Goal: Task Accomplishment & Management: Use online tool/utility

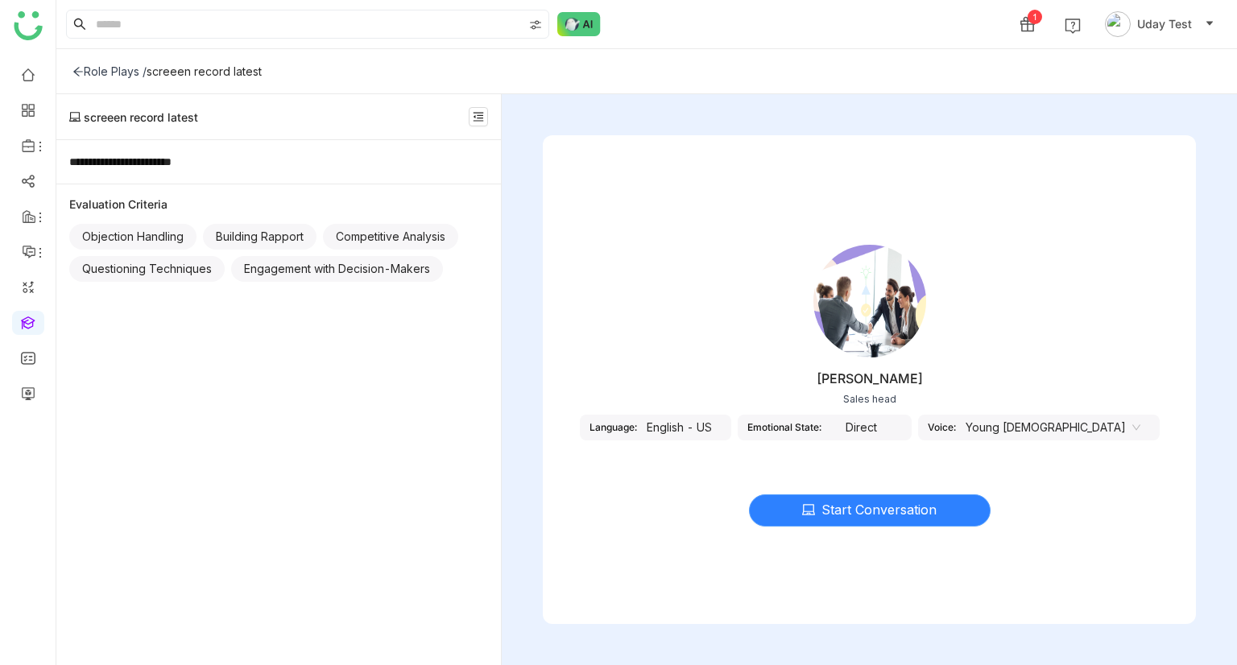
click at [863, 513] on span "Start Conversation" at bounding box center [878, 510] width 115 height 20
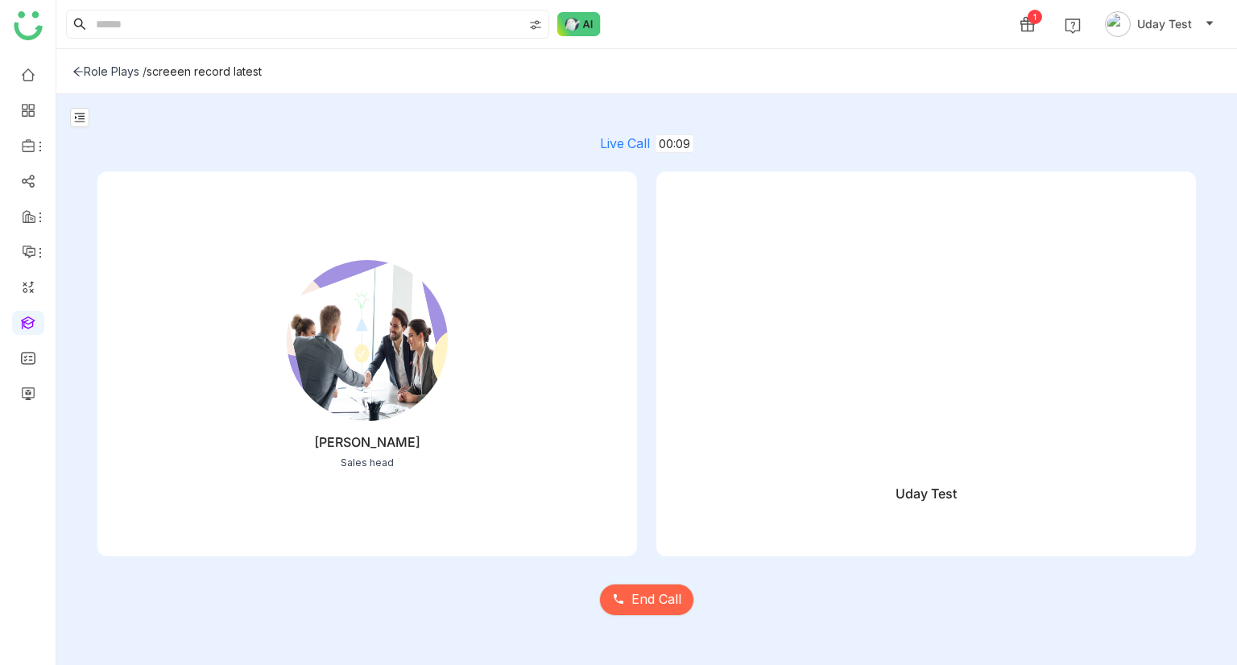
click at [827, 457] on video at bounding box center [925, 350] width 491 height 246
click at [922, 448] on video at bounding box center [925, 350] width 491 height 246
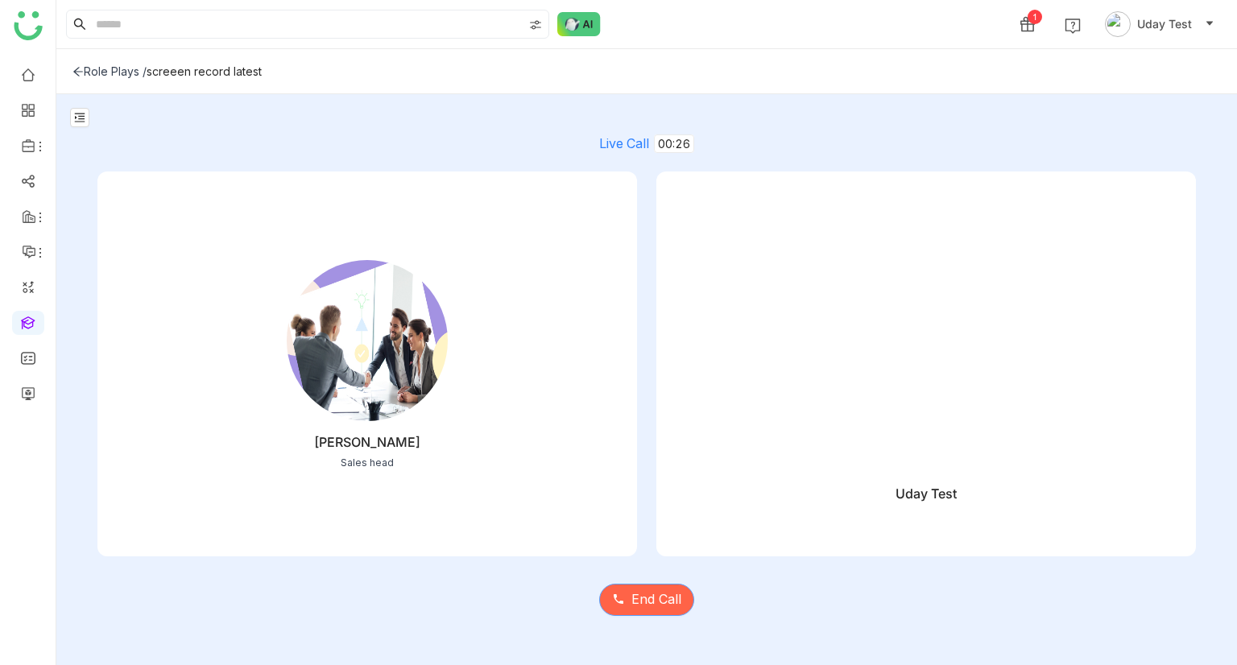
click at [638, 599] on span "End Call" at bounding box center [656, 599] width 50 height 20
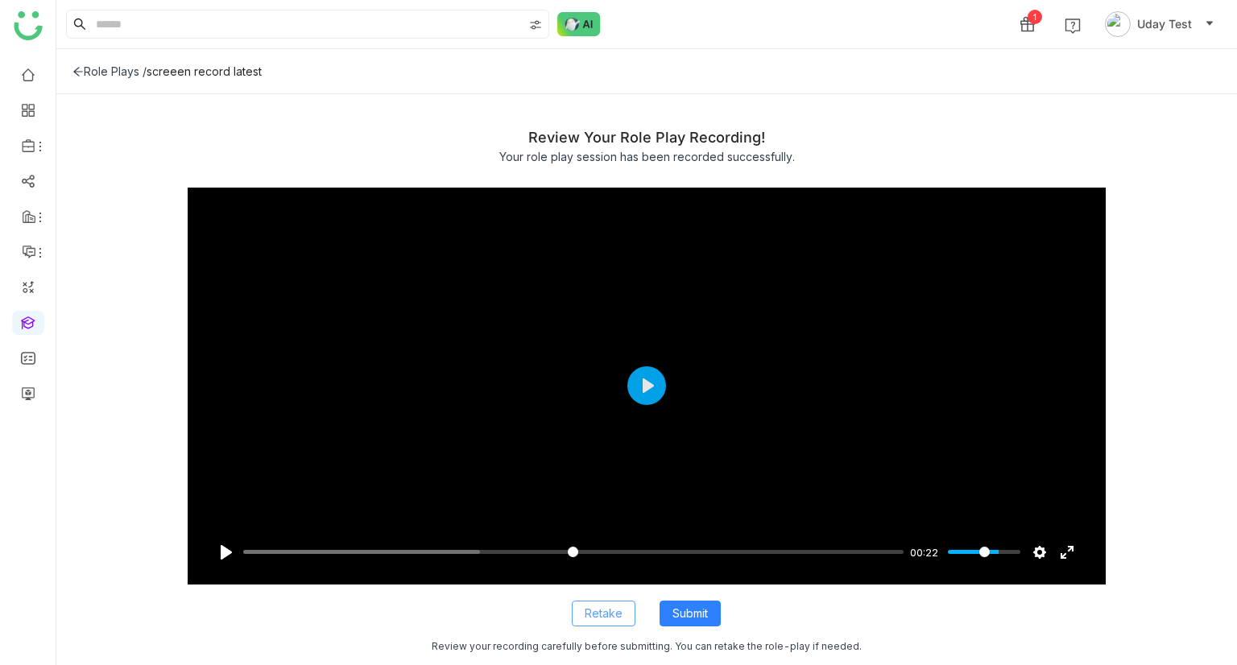
click at [589, 606] on span "Retake" at bounding box center [604, 614] width 38 height 18
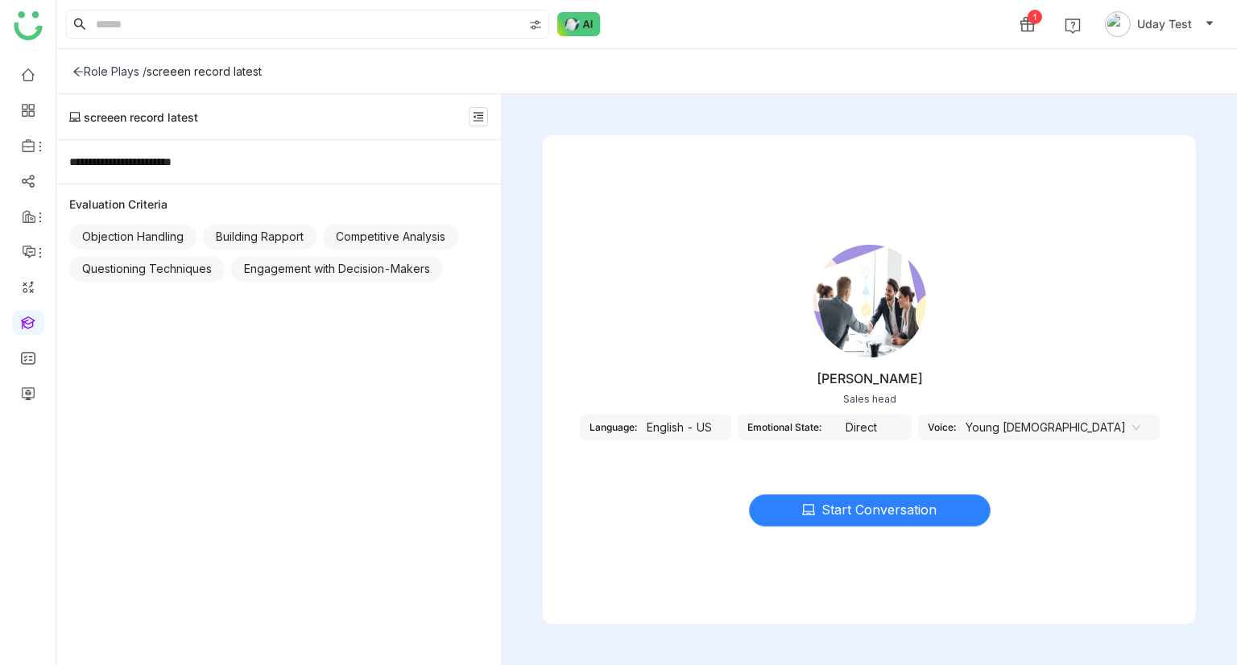
click at [837, 519] on span "Start Conversation" at bounding box center [878, 510] width 115 height 20
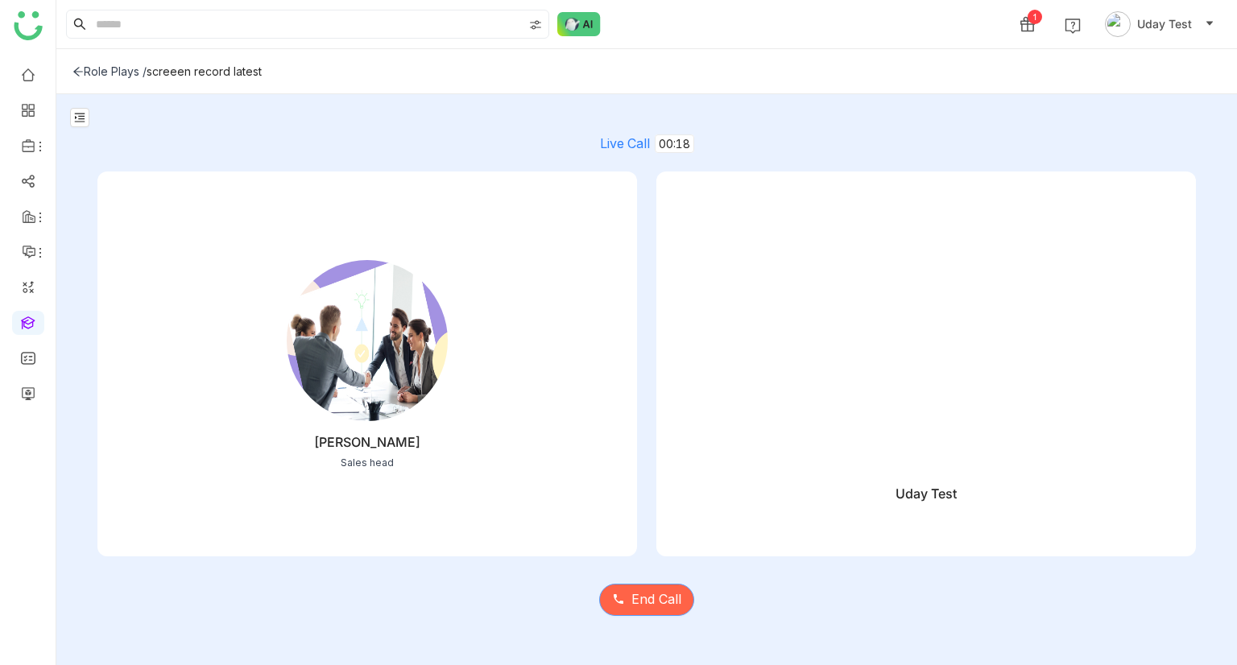
click at [664, 587] on button "End Call" at bounding box center [646, 600] width 95 height 32
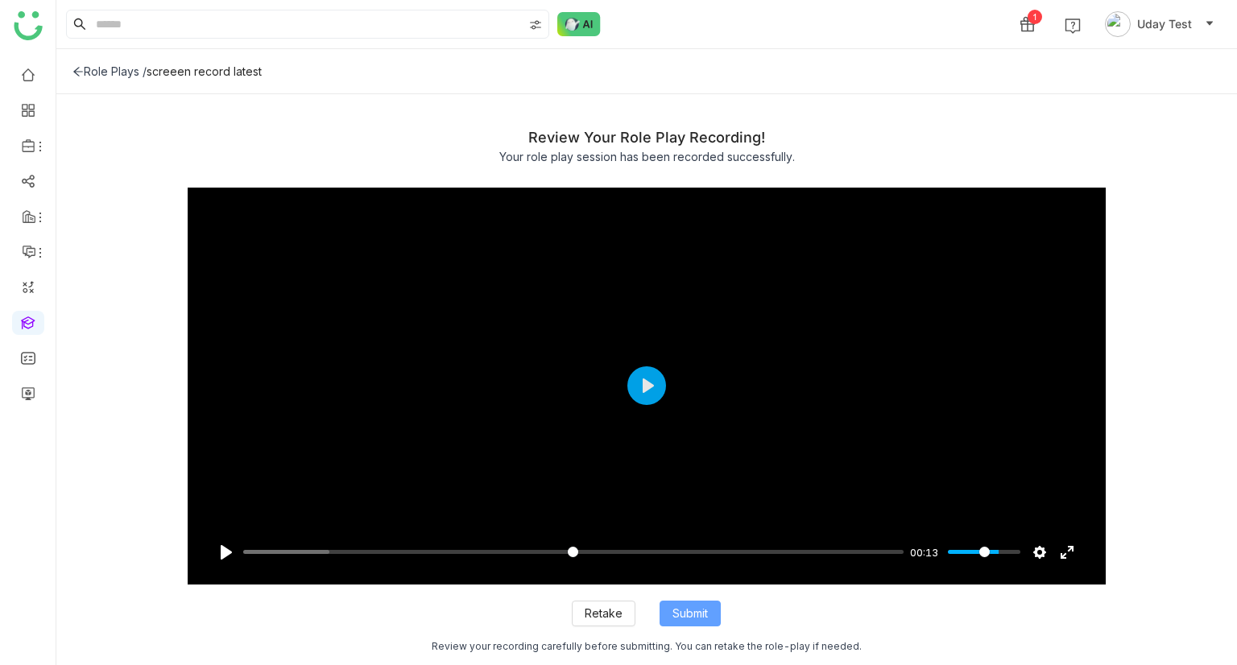
click at [683, 618] on span "Submit" at bounding box center [689, 614] width 35 height 18
